Goal: Task Accomplishment & Management: Use online tool/utility

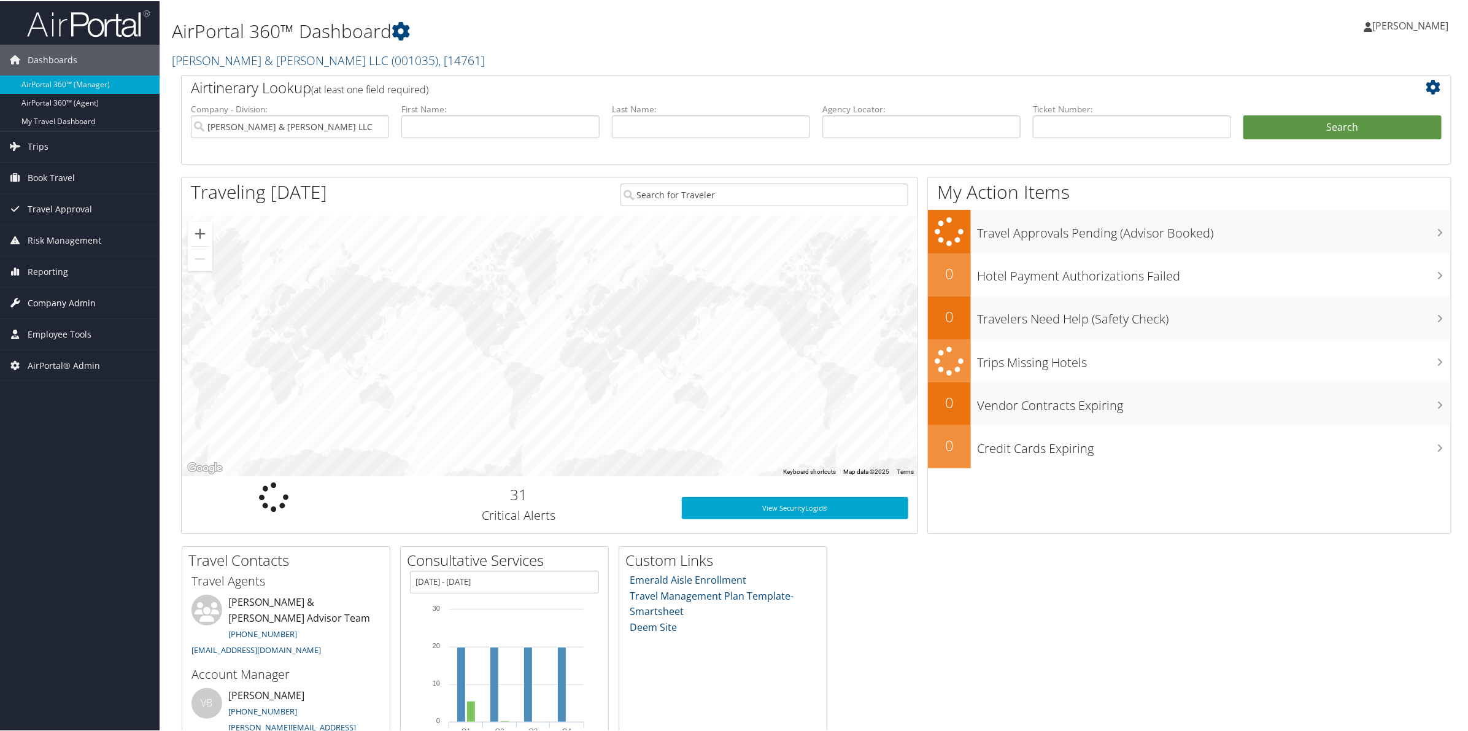
click at [63, 305] on span "Company Admin" at bounding box center [62, 302] width 68 height 31
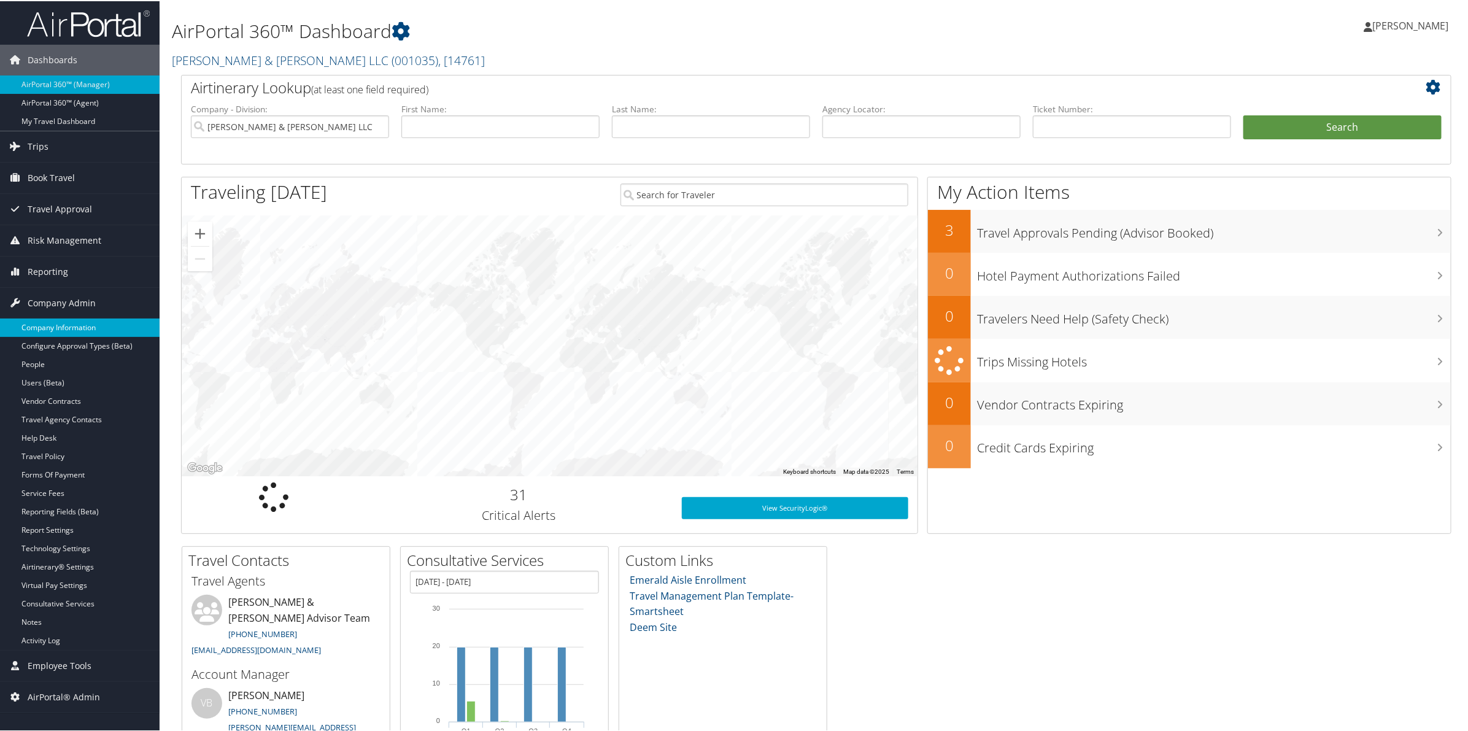
click at [63, 334] on link "Company Information" at bounding box center [80, 326] width 160 height 18
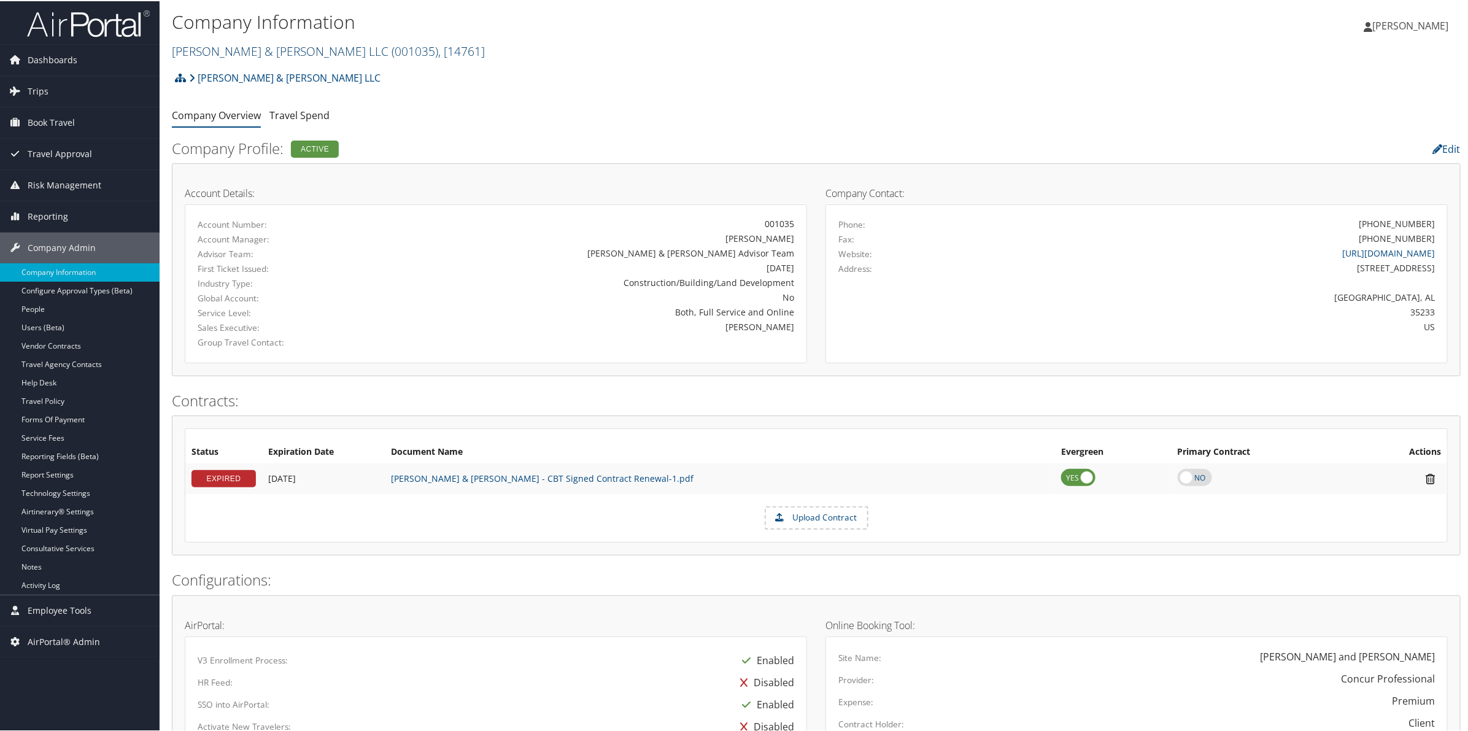
click at [280, 49] on link "Brasfield & Gorrie LLC ( 001035 ) , [ 14761 ]" at bounding box center [328, 50] width 313 height 17
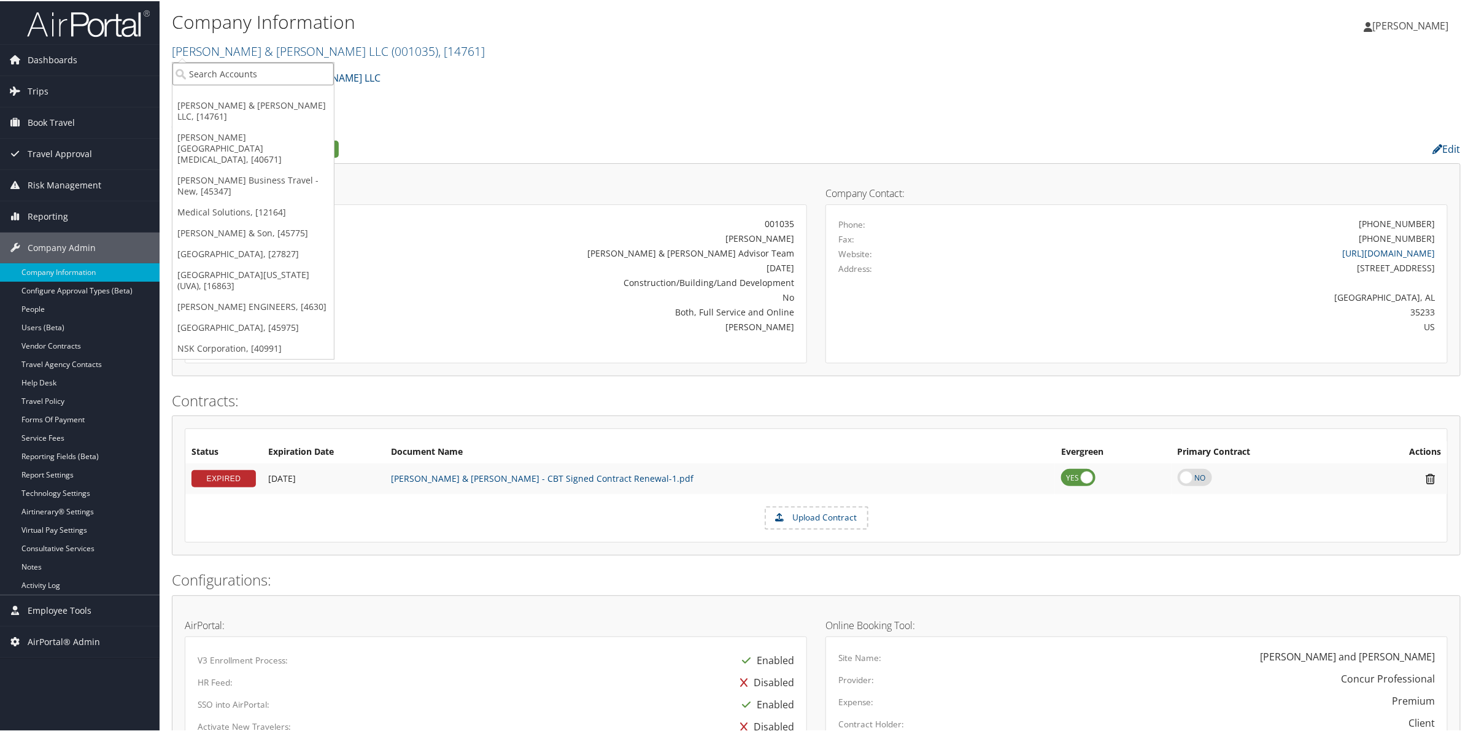
click at [271, 68] on input "search" at bounding box center [252, 72] width 161 height 23
type input "abilene"
click at [247, 99] on div "Abilene Christian University (302074), [45966]" at bounding box center [292, 95] width 252 height 11
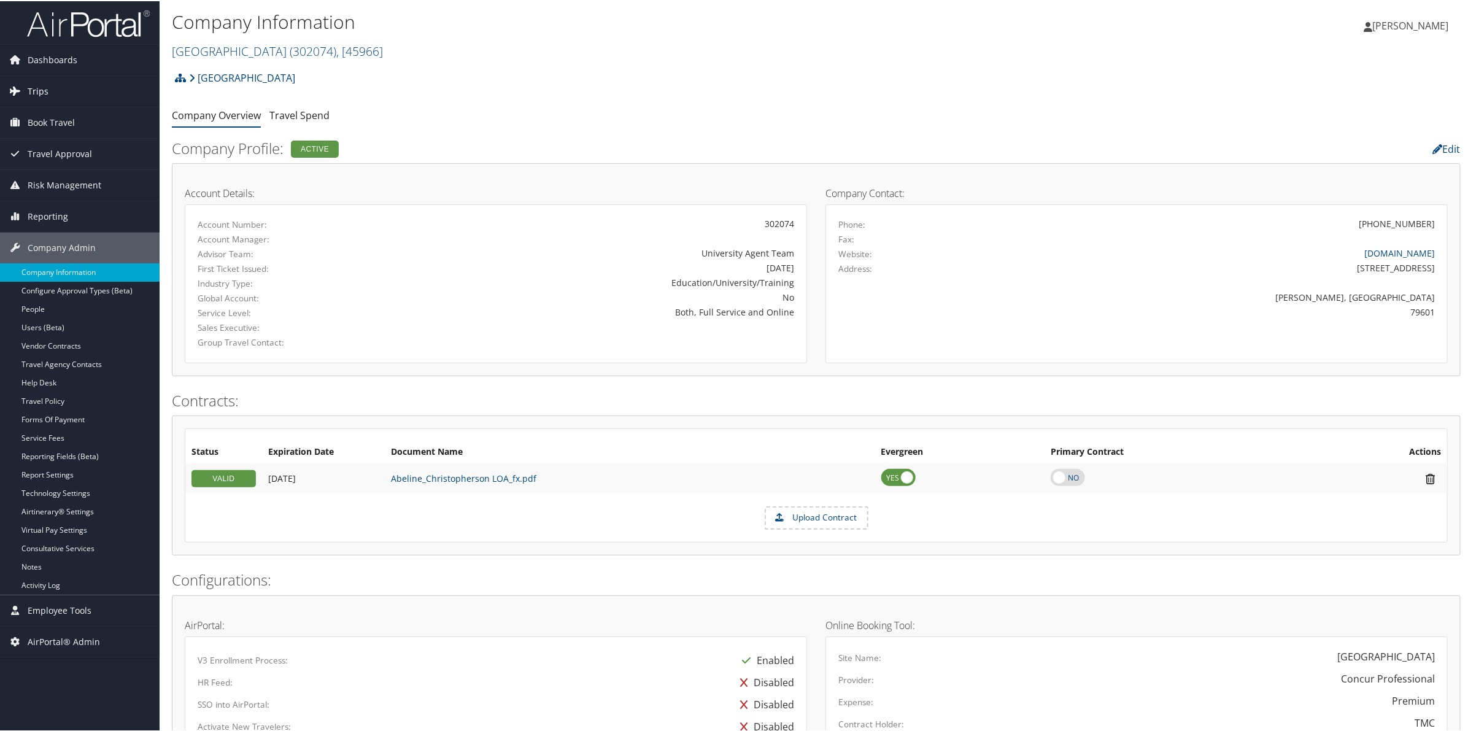
click at [35, 99] on span "Trips" at bounding box center [38, 90] width 21 height 31
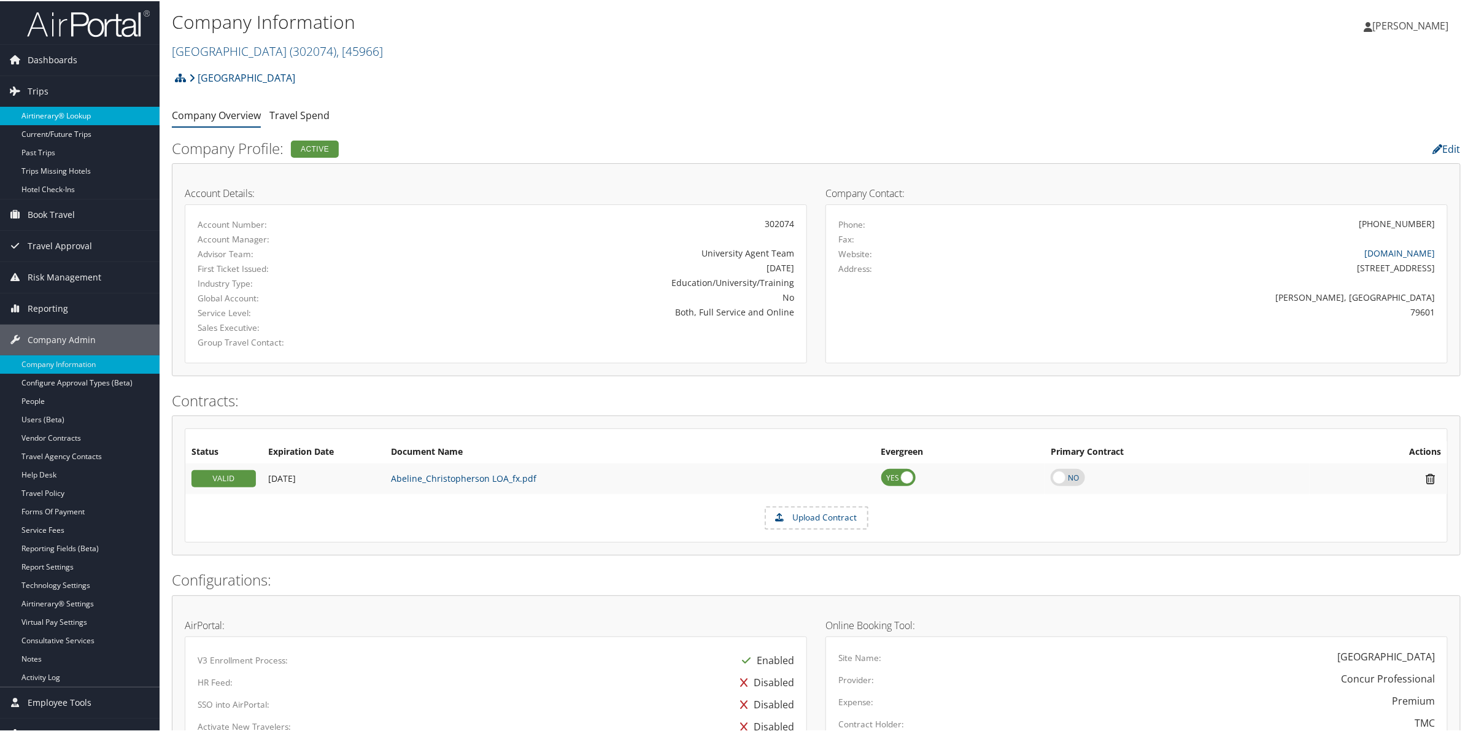
click at [74, 117] on link "Airtinerary® Lookup" at bounding box center [80, 115] width 160 height 18
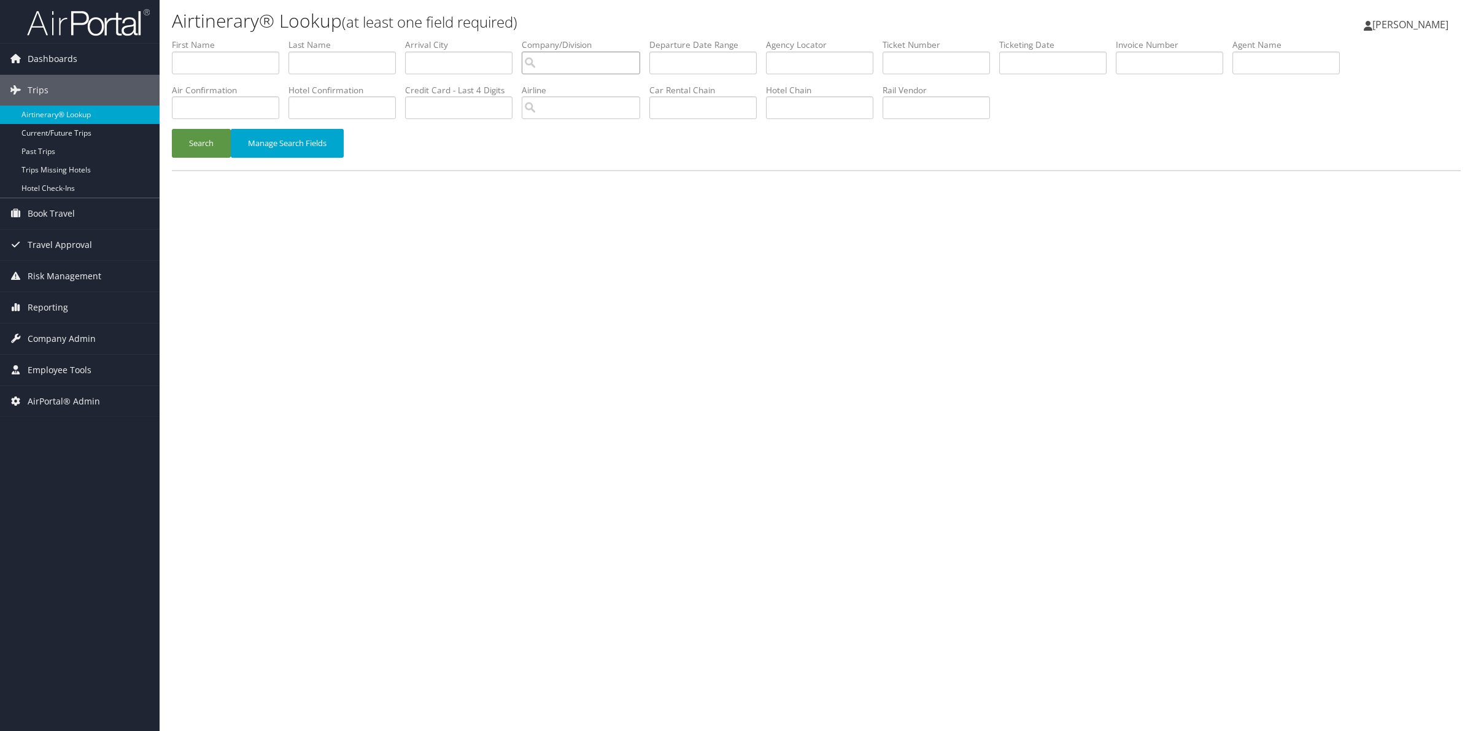
click at [598, 63] on input "search" at bounding box center [581, 63] width 118 height 23
type input "abilene"
click at [595, 64] on input "abilene" at bounding box center [581, 63] width 118 height 23
click at [604, 87] on div "[GEOGRAPHIC_DATA][DEMOGRAPHIC_DATA] (302074)" at bounding box center [630, 86] width 191 height 12
type input "[GEOGRAPHIC_DATA]"
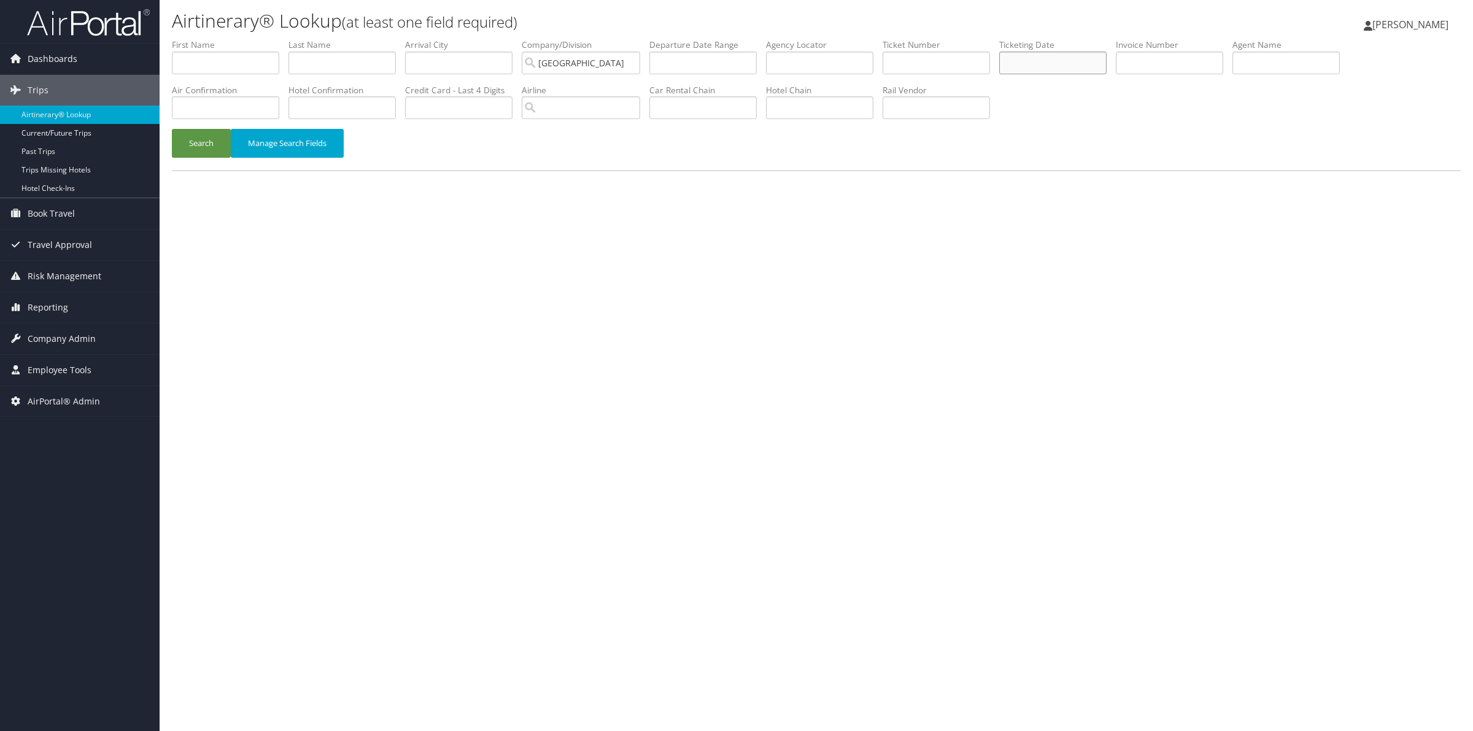
click at [1071, 61] on input "text" at bounding box center [1052, 63] width 107 height 23
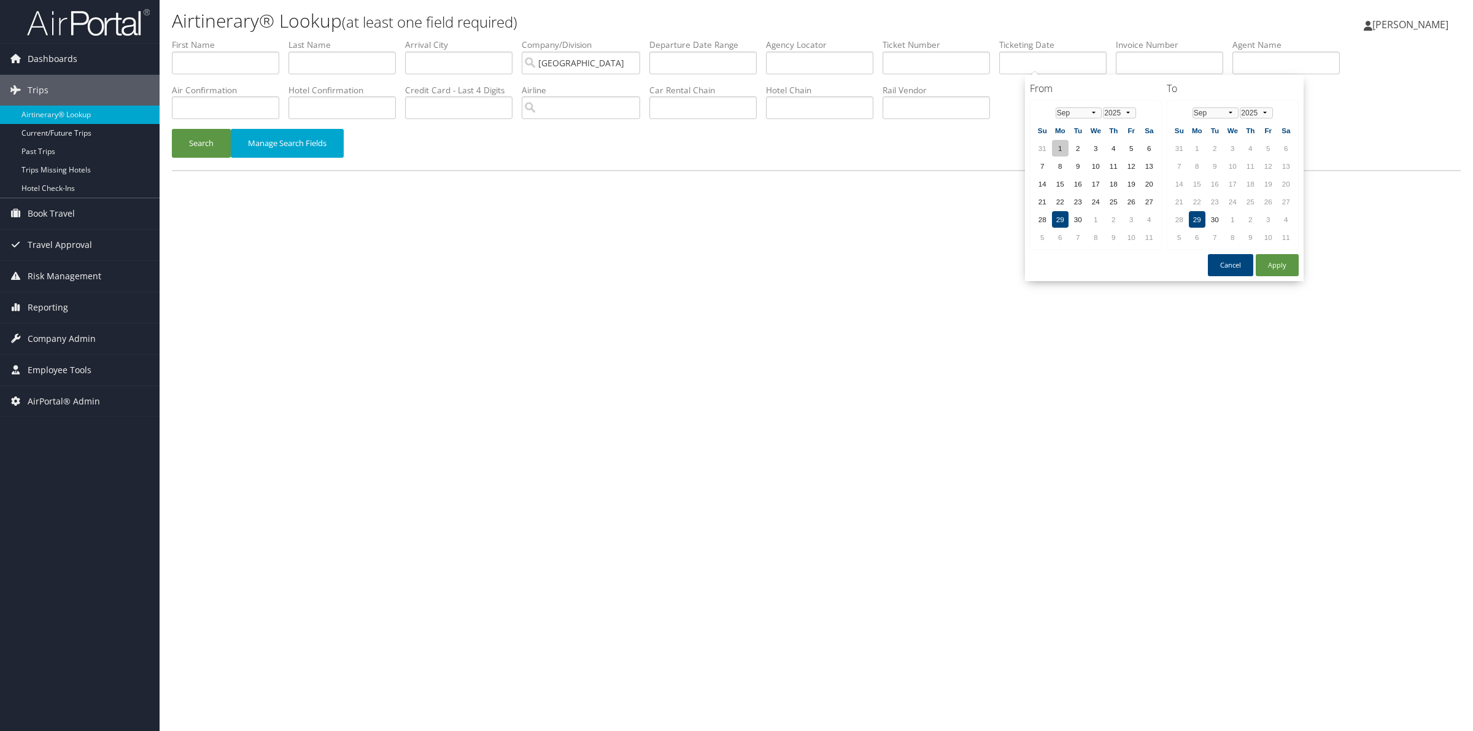
click at [1052, 145] on td "1" at bounding box center [1060, 148] width 17 height 17
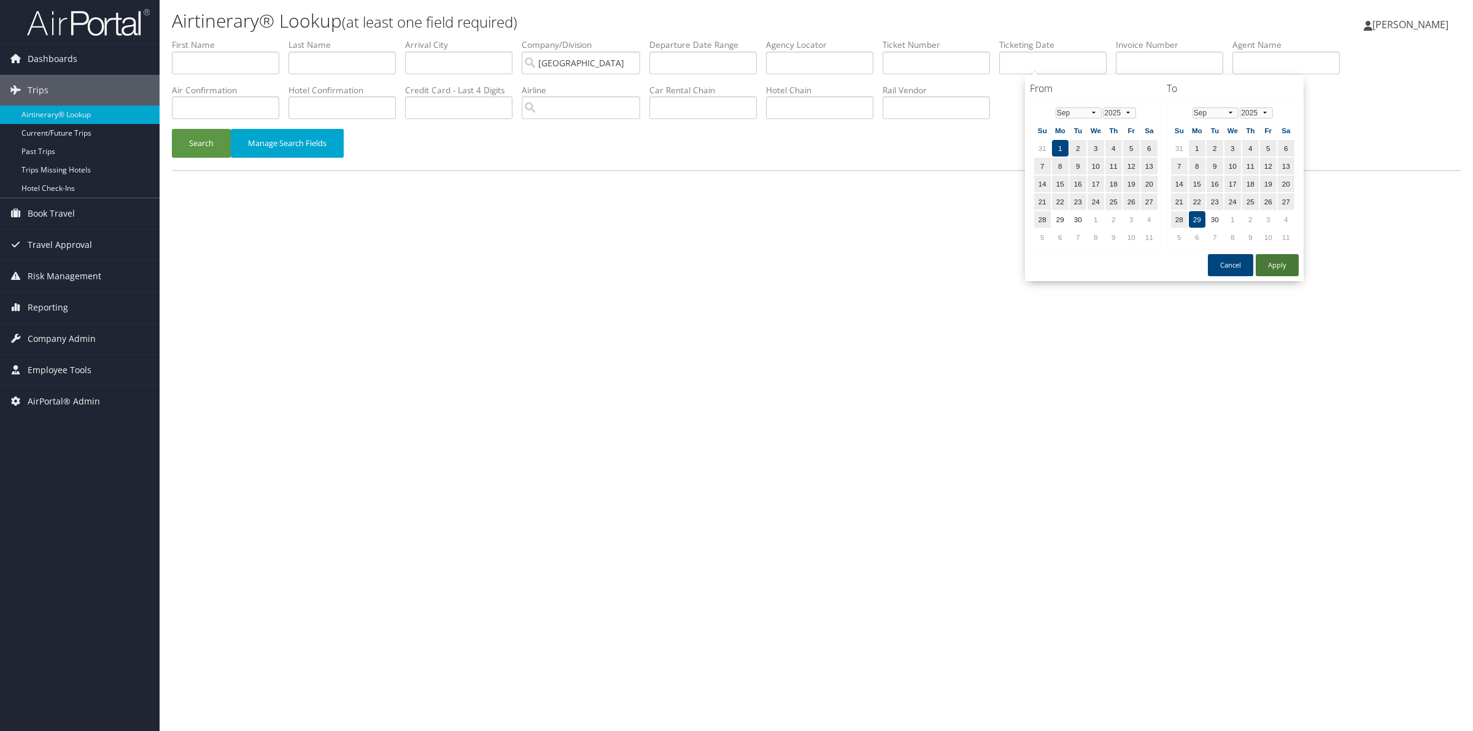
click at [1276, 262] on button "Apply" at bounding box center [1276, 265] width 43 height 22
type input "[DATE] - [DATE]"
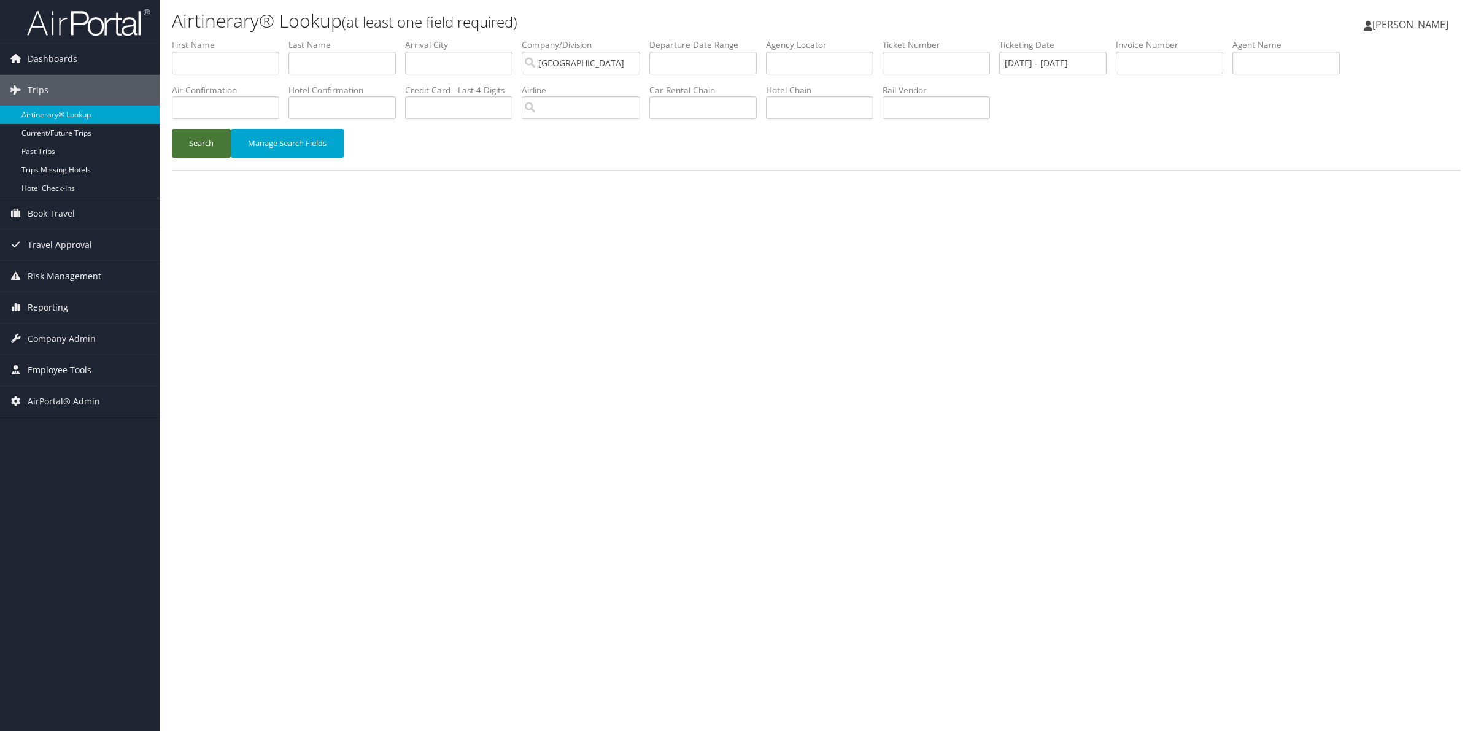
click at [193, 145] on button "Search" at bounding box center [201, 143] width 59 height 29
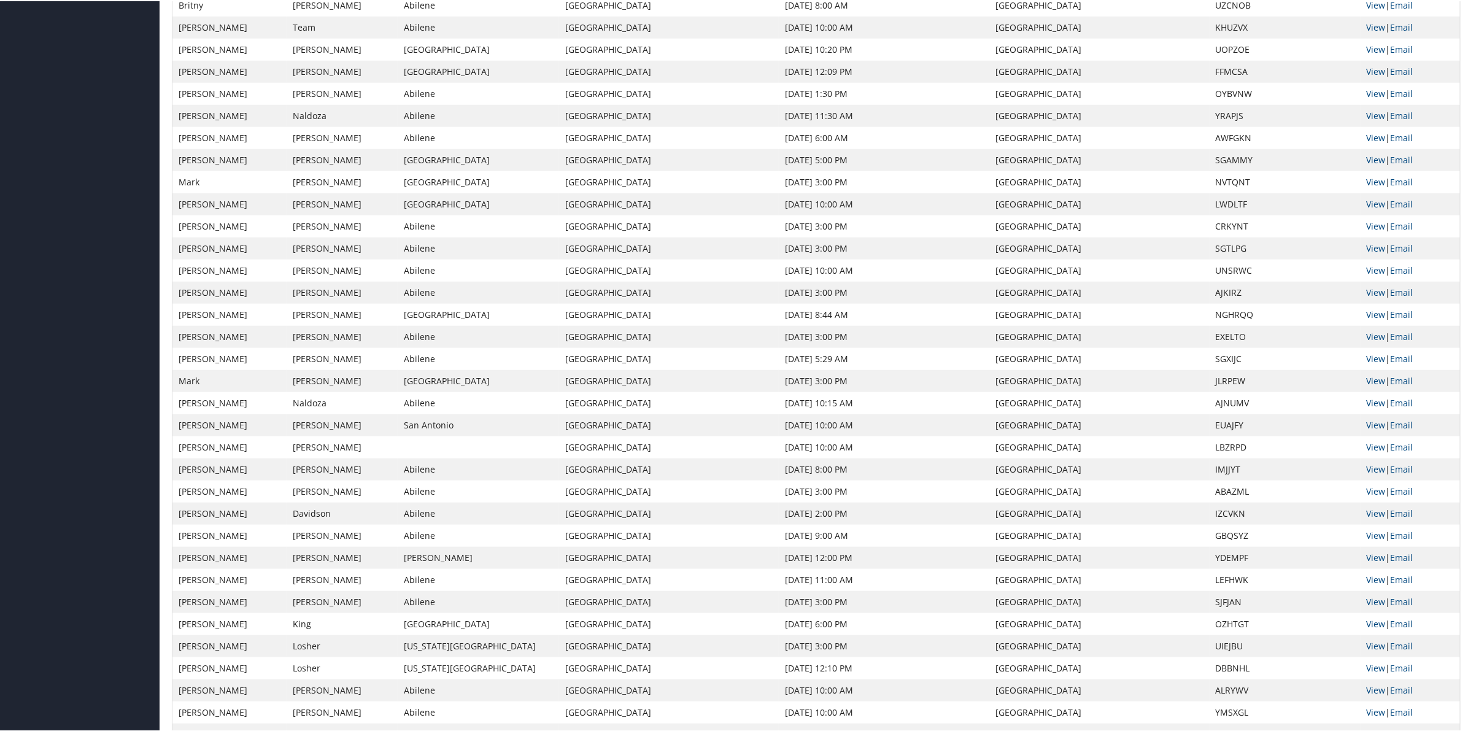
scroll to position [1023, 0]
